Goal: Task Accomplishment & Management: Manage account settings

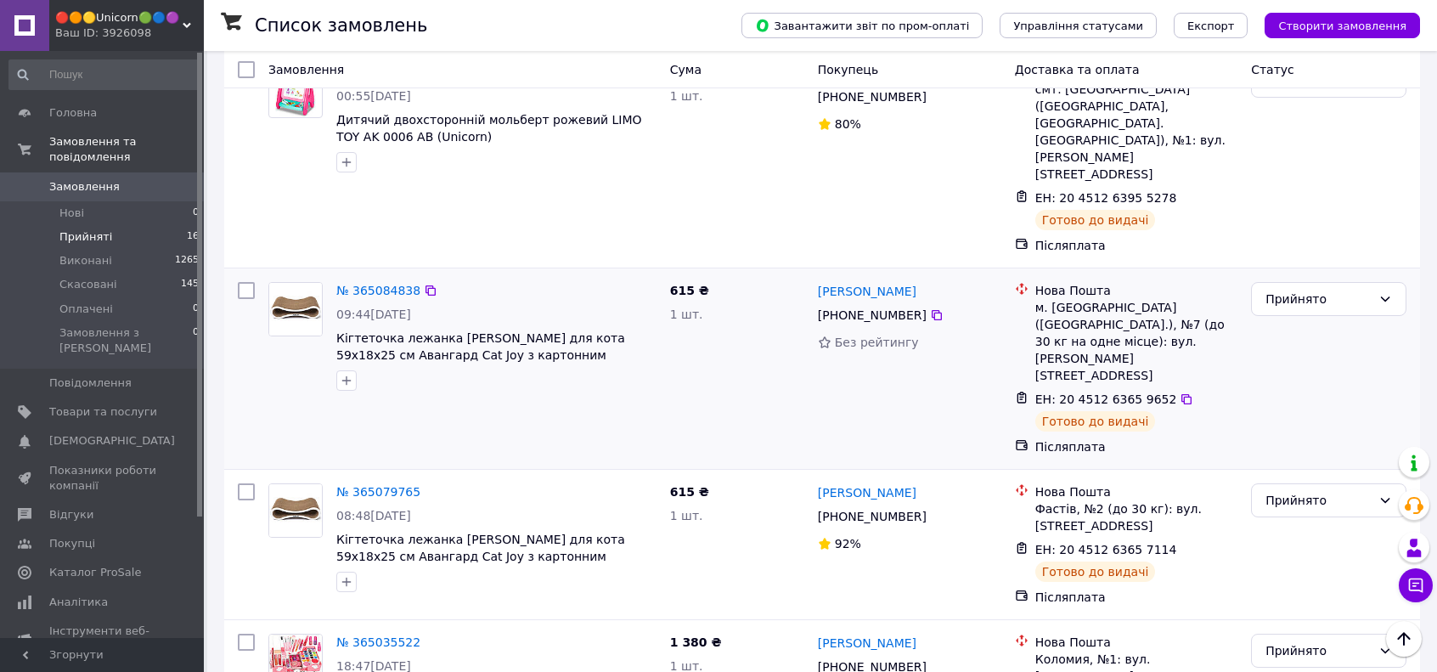
scroll to position [2090, 0]
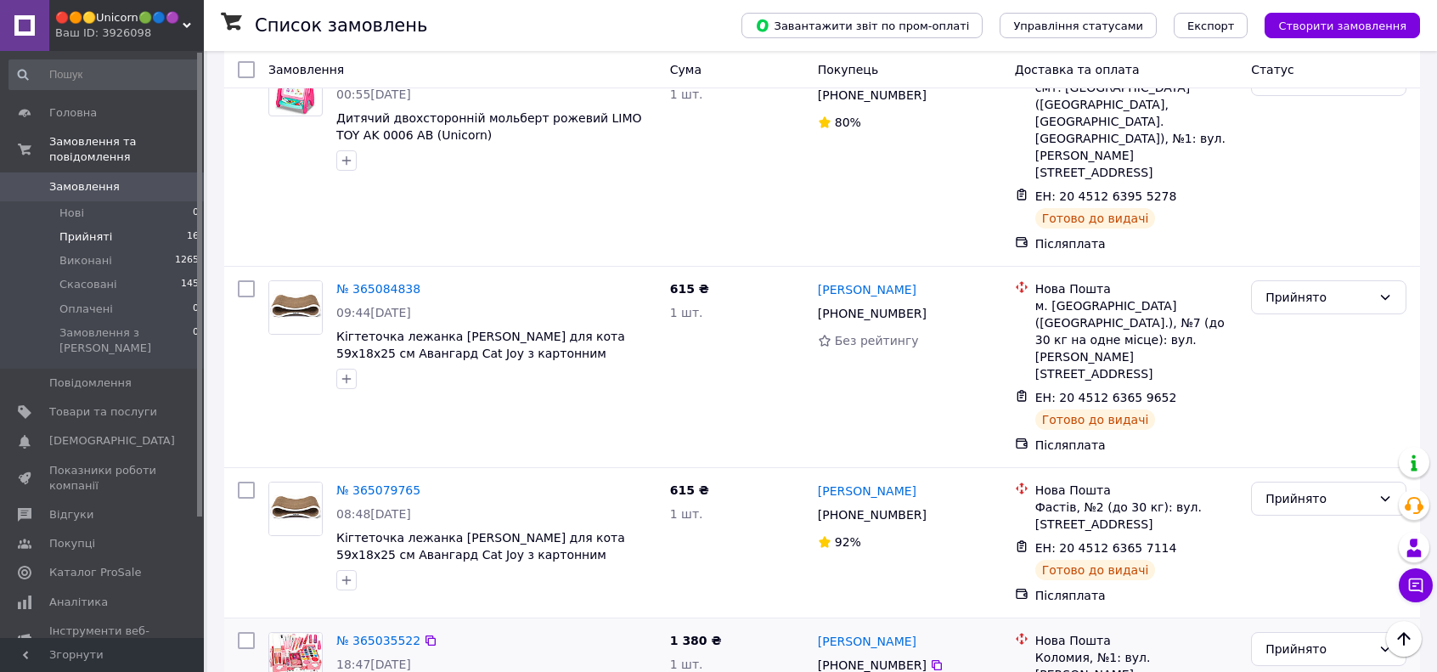
click at [358, 634] on link "№ 365035522" at bounding box center [378, 641] width 84 height 14
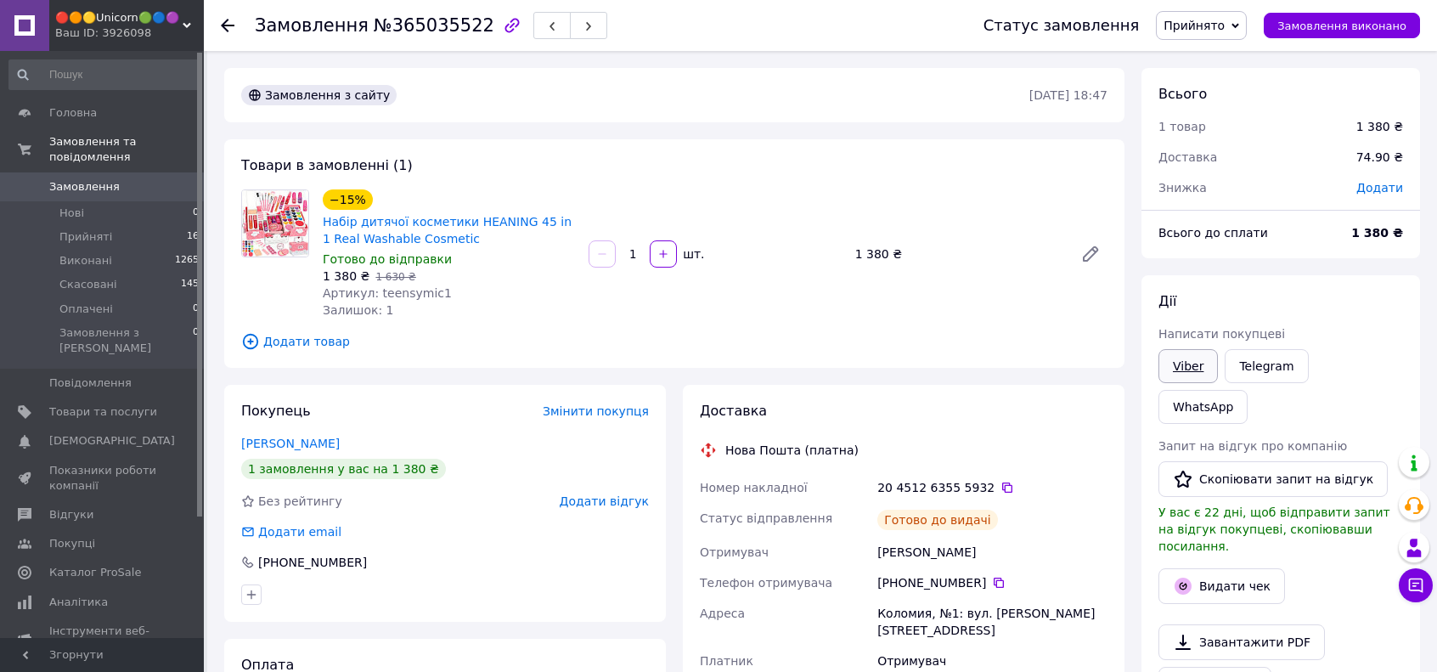
click at [1208, 372] on link "Viber" at bounding box center [1188, 366] width 59 height 34
click at [129, 172] on link "Замовлення 0" at bounding box center [104, 186] width 209 height 29
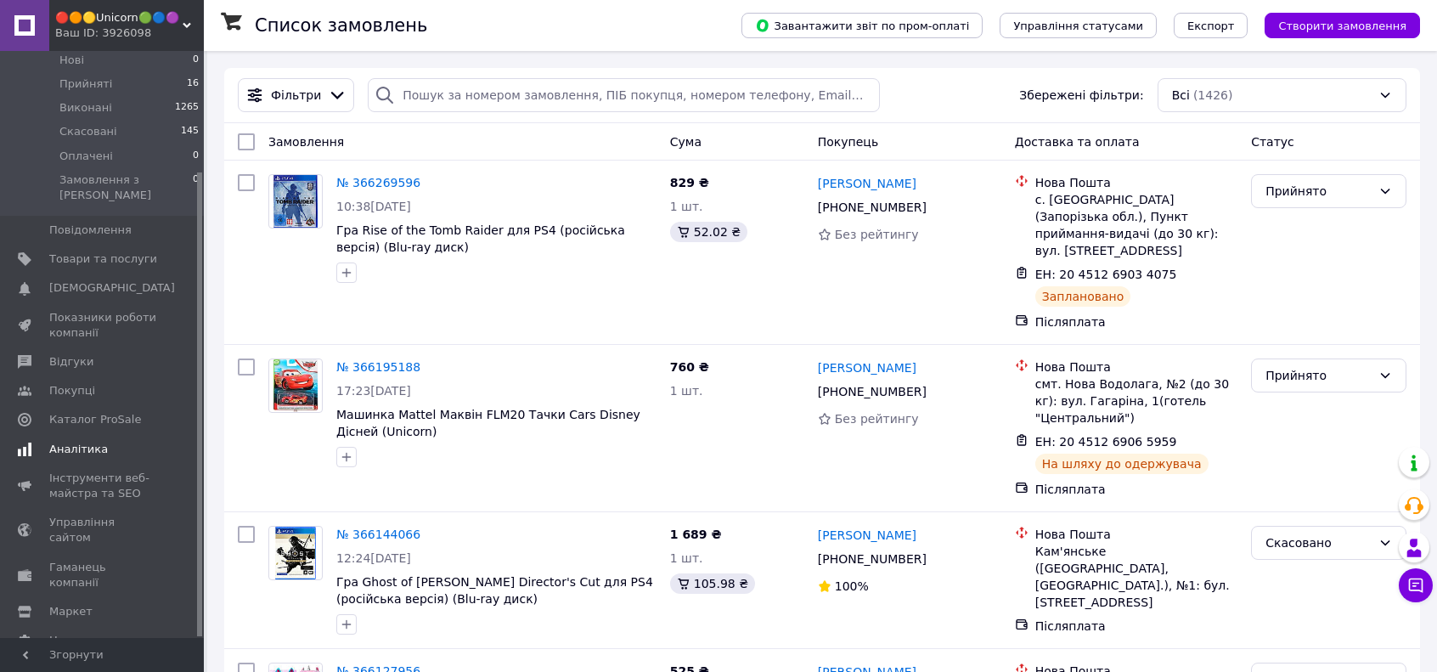
click at [71, 442] on span "Аналітика" at bounding box center [78, 449] width 59 height 15
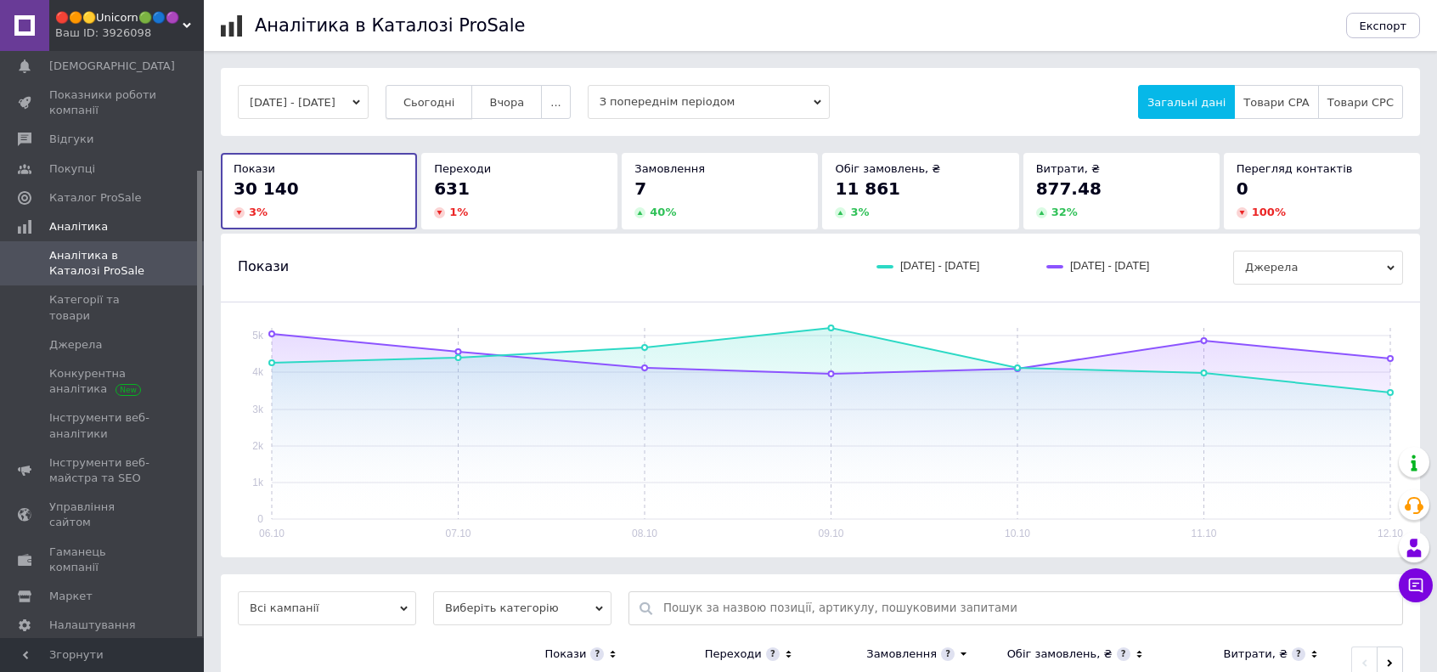
click at [455, 99] on span "Сьогодні" at bounding box center [429, 102] width 52 height 13
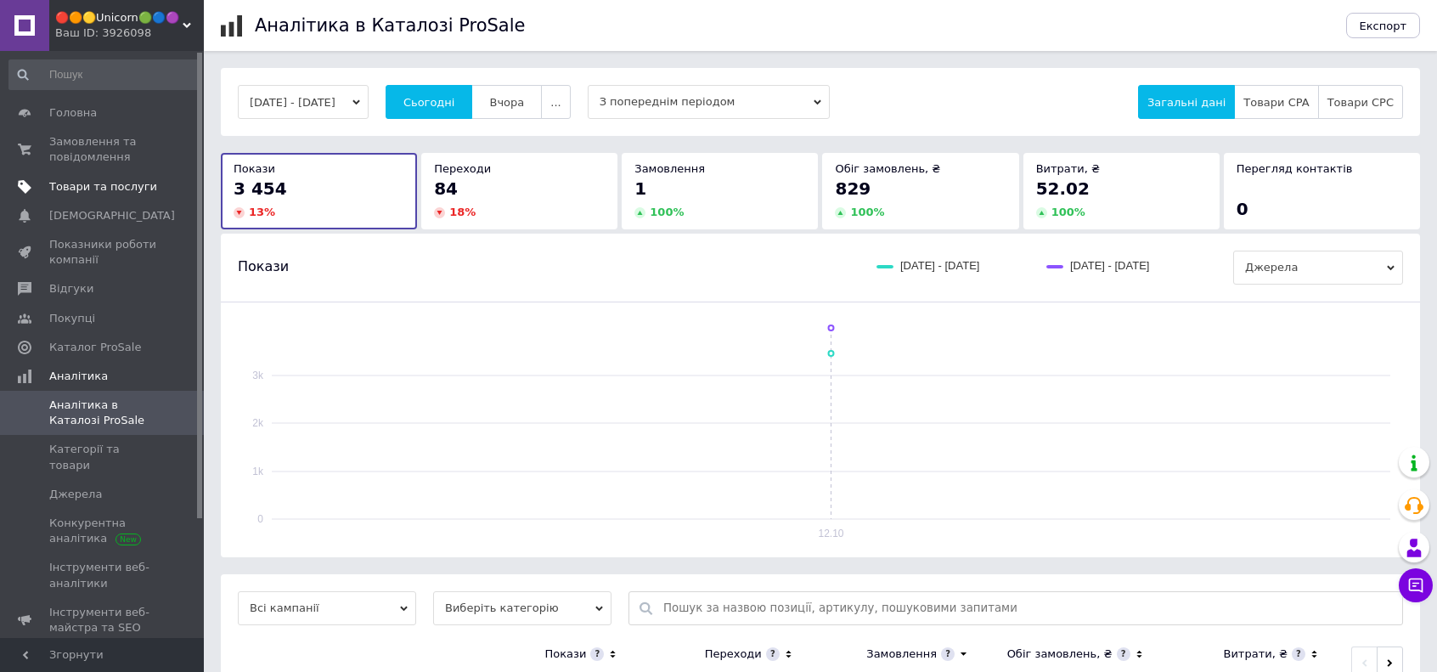
click at [83, 190] on span "Товари та послуги" at bounding box center [103, 186] width 108 height 15
